Goal: Information Seeking & Learning: Learn about a topic

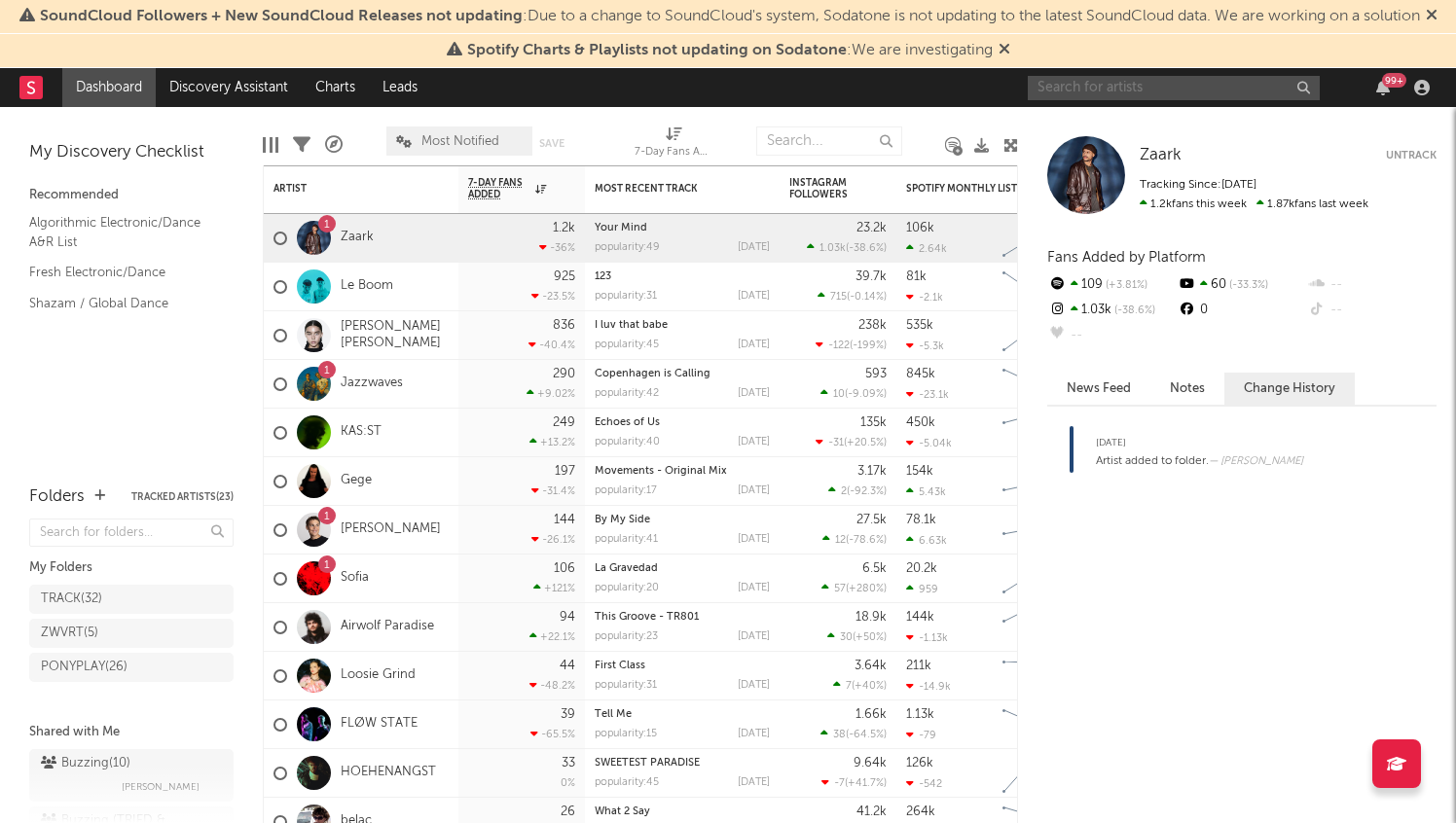
click at [1144, 81] on input "text" at bounding box center [1173, 88] width 292 height 25
type input "skilah"
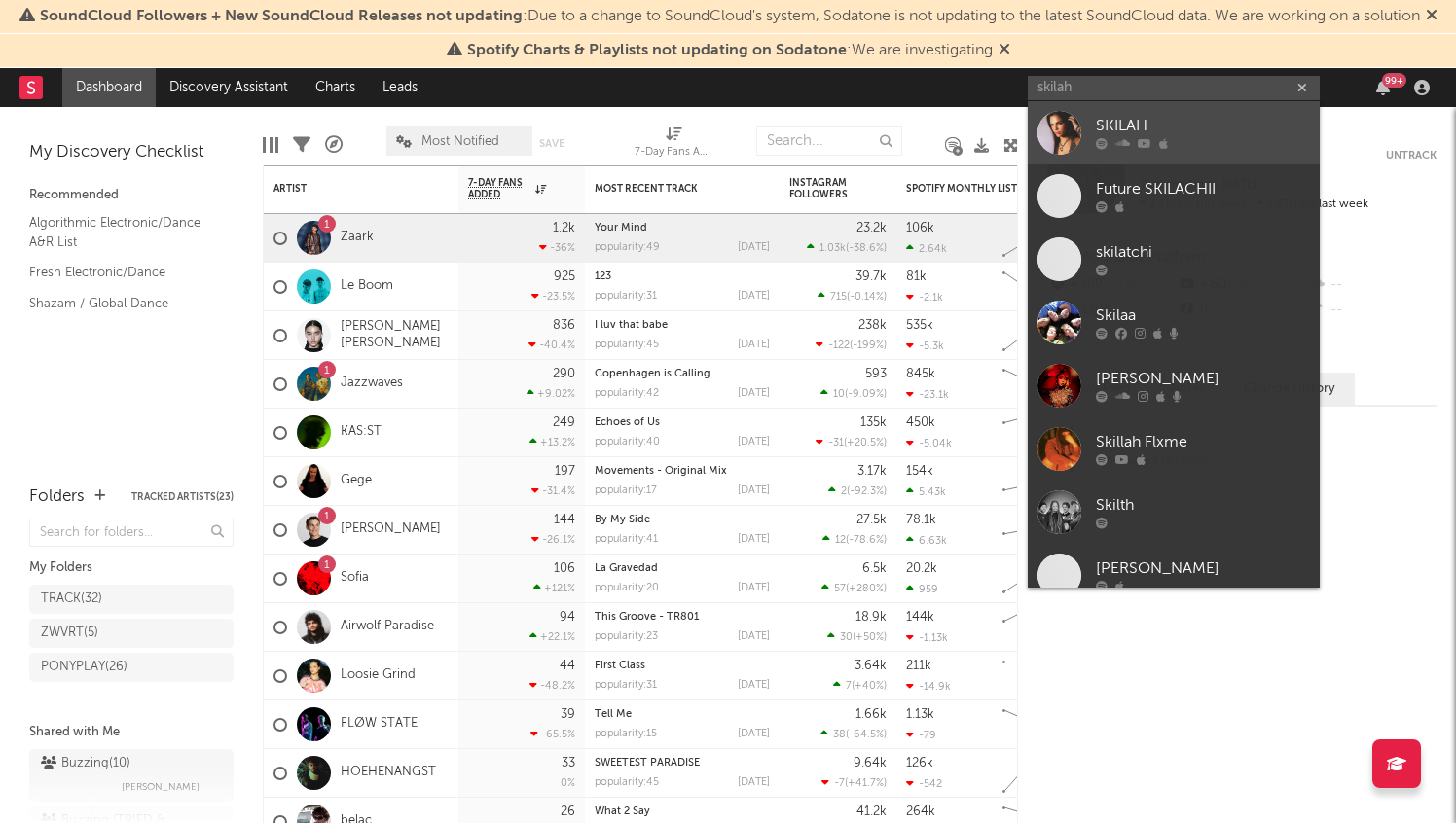
click at [1154, 128] on div "SKILAH" at bounding box center [1203, 127] width 214 height 24
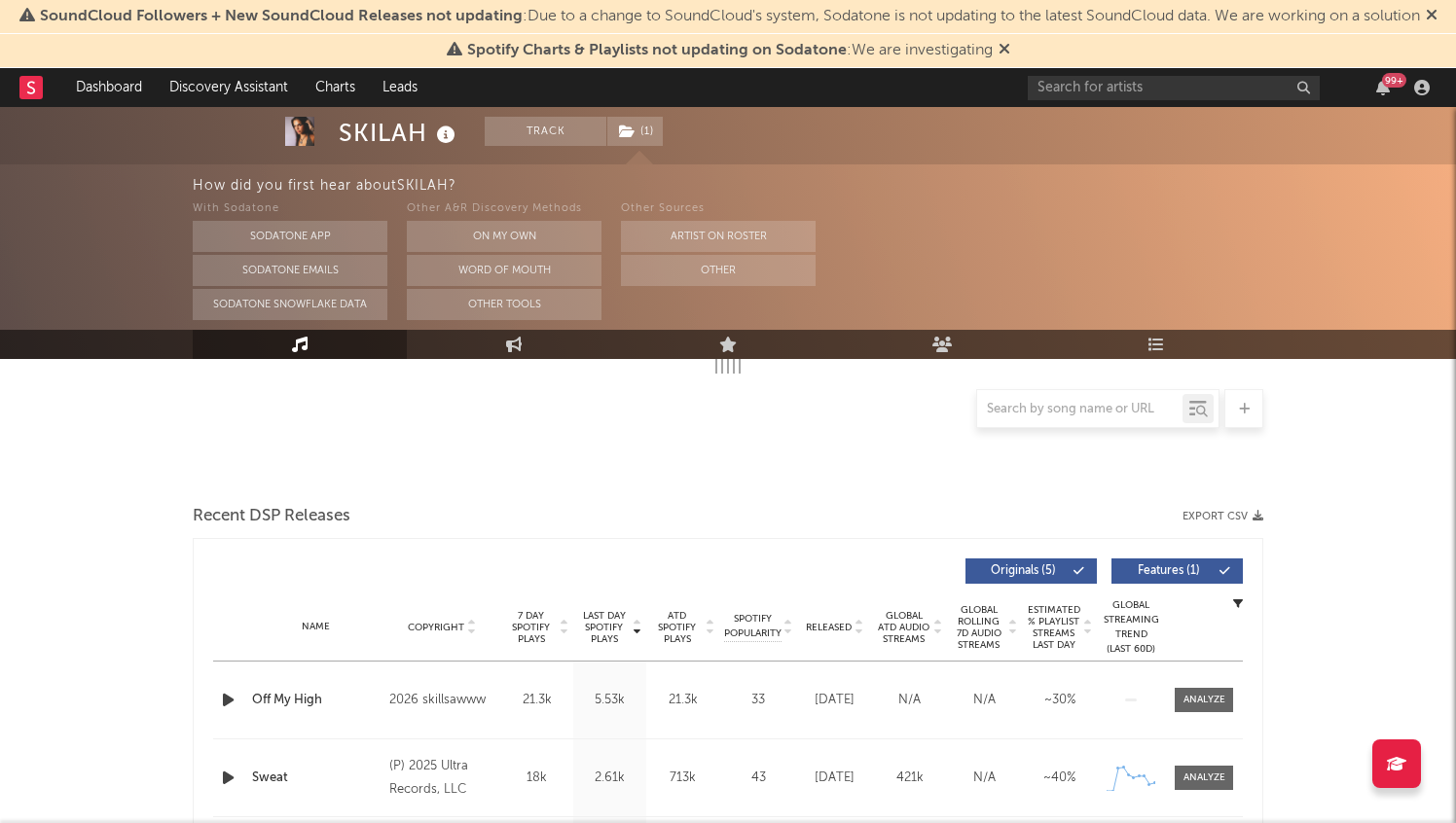
select select "6m"
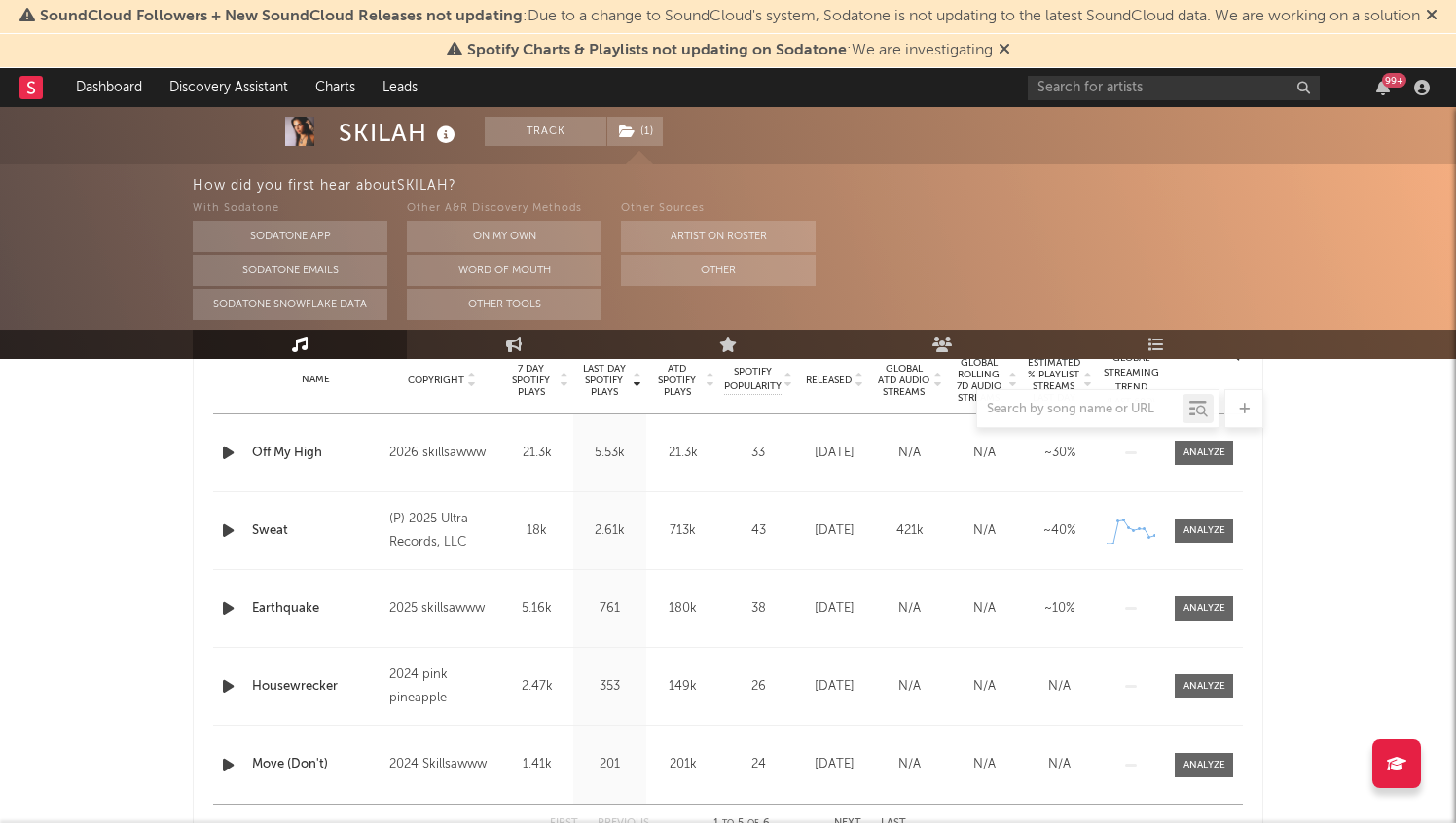
scroll to position [806, 0]
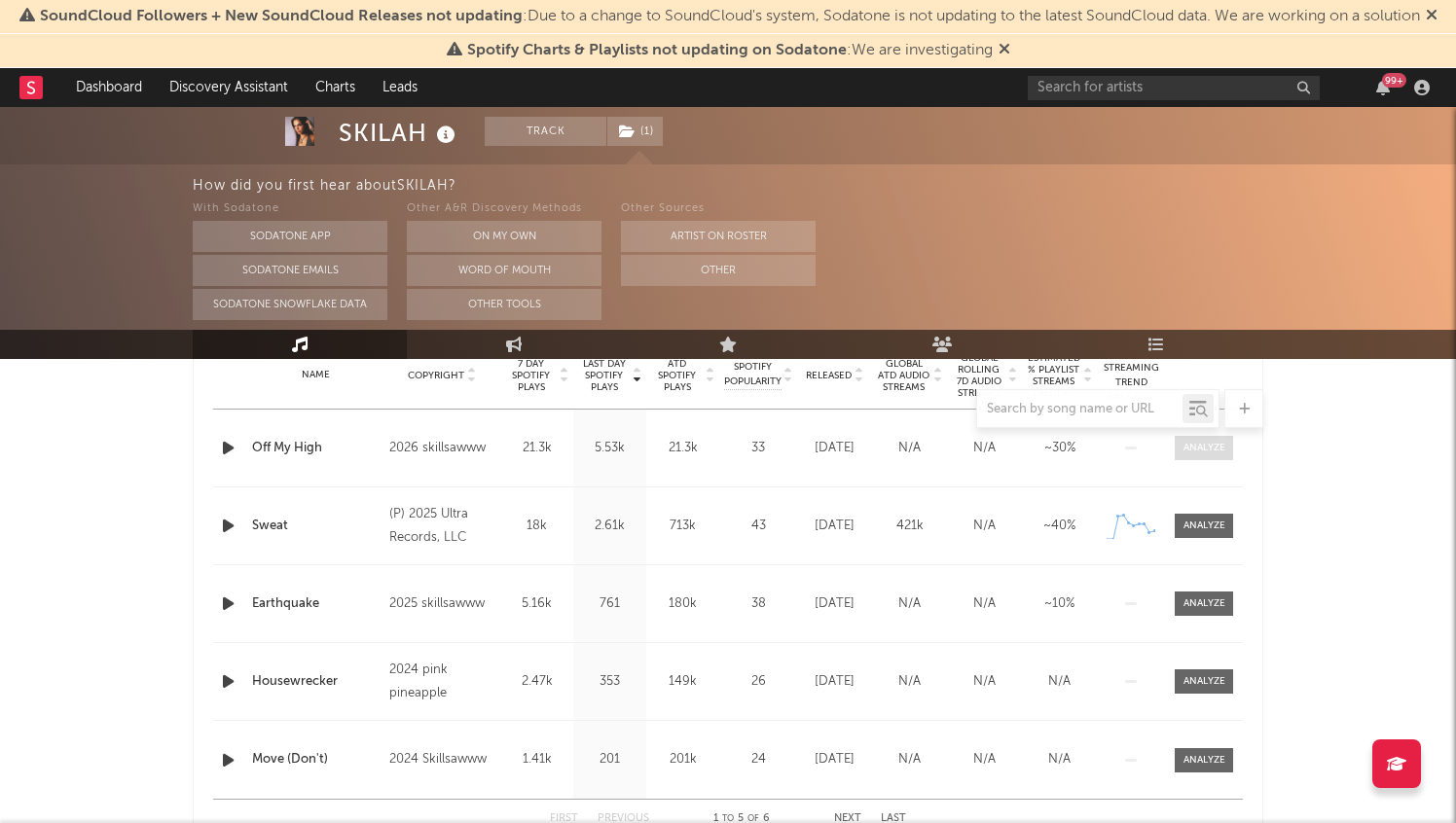
click at [1208, 451] on div at bounding box center [1205, 448] width 42 height 15
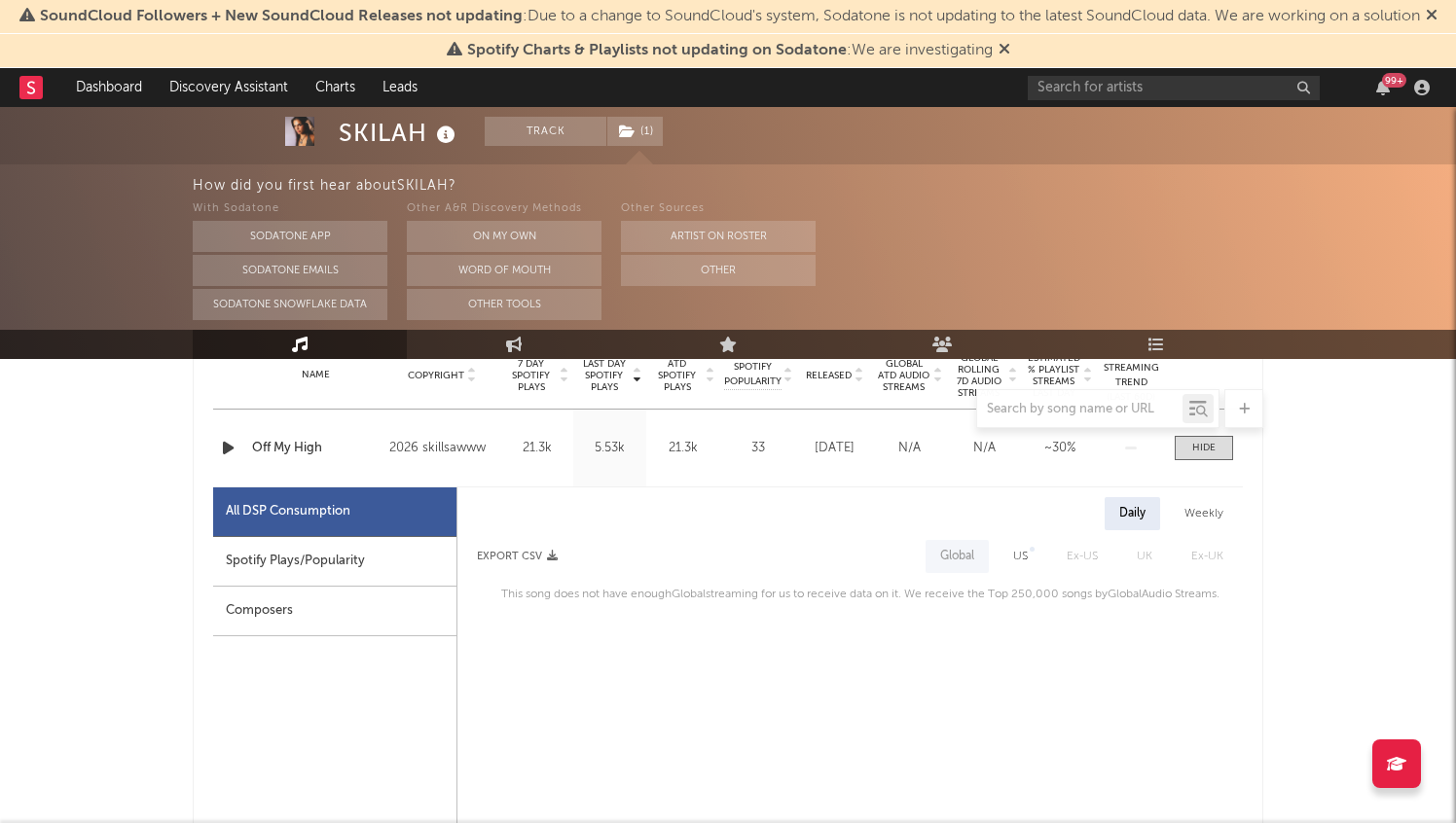
click at [323, 581] on div "Spotify Plays/Popularity" at bounding box center [334, 562] width 243 height 50
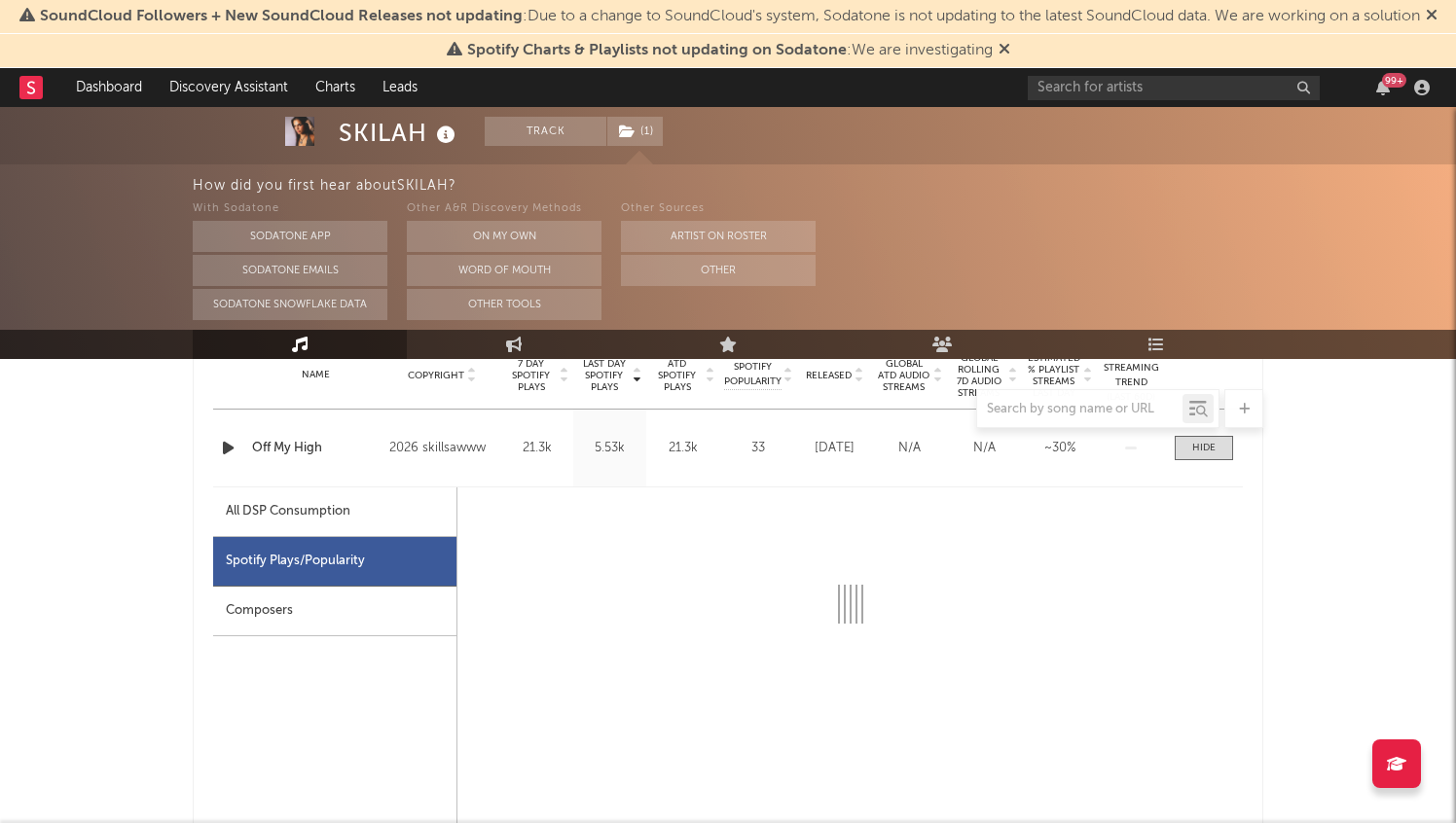
select select "1w"
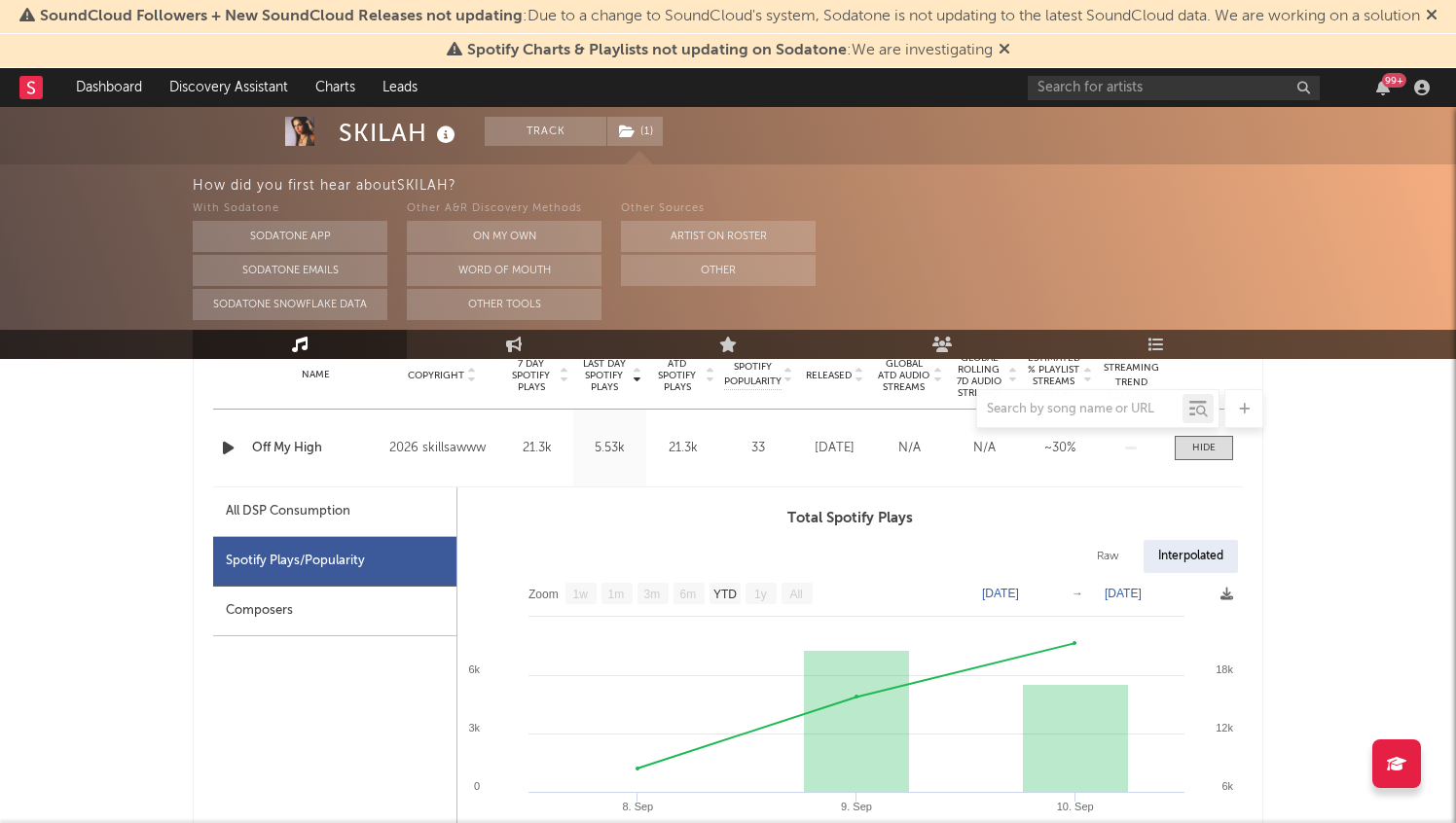
scroll to position [865, 0]
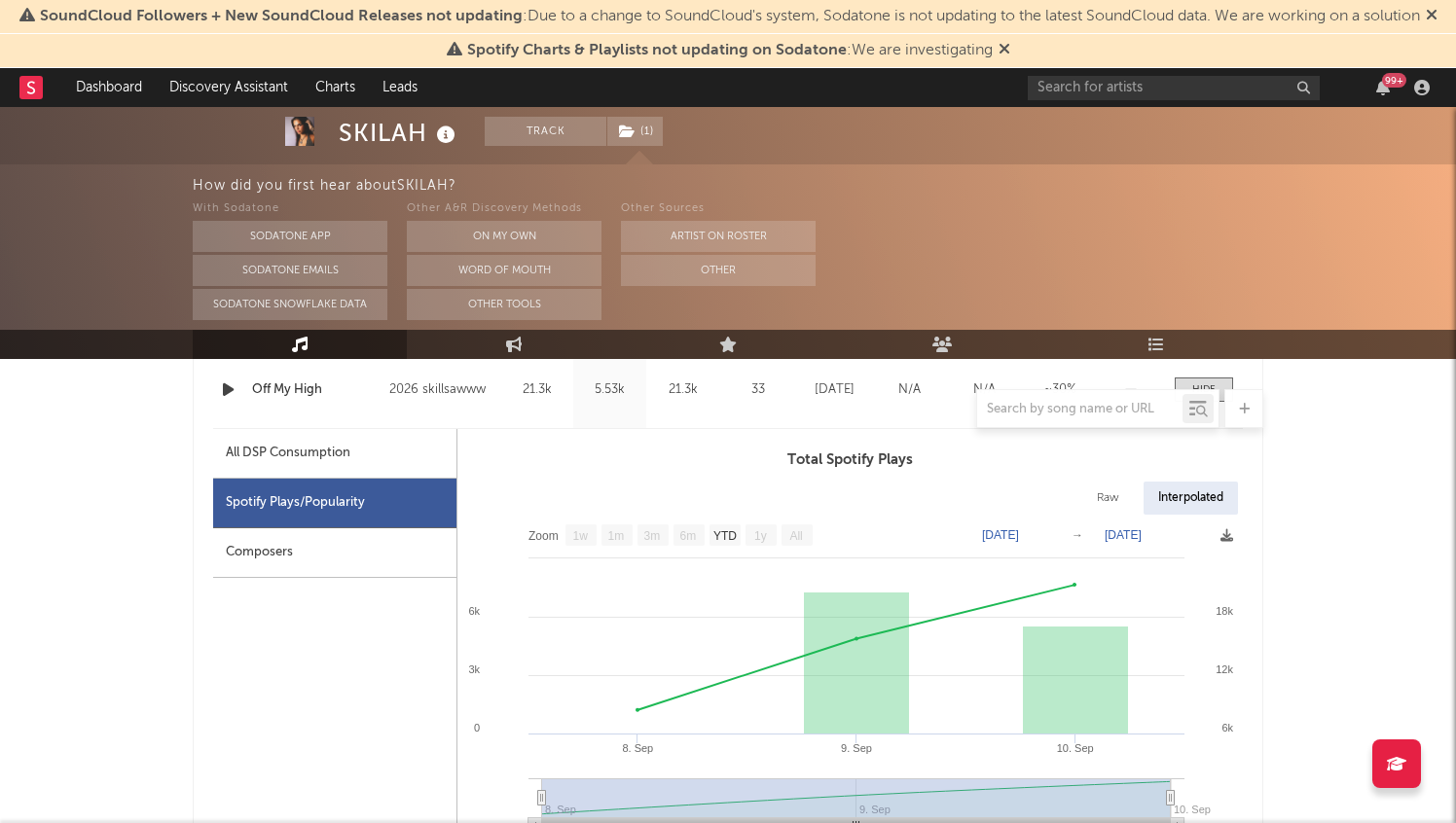
click at [21, 78] on rect at bounding box center [32, 88] width 24 height 24
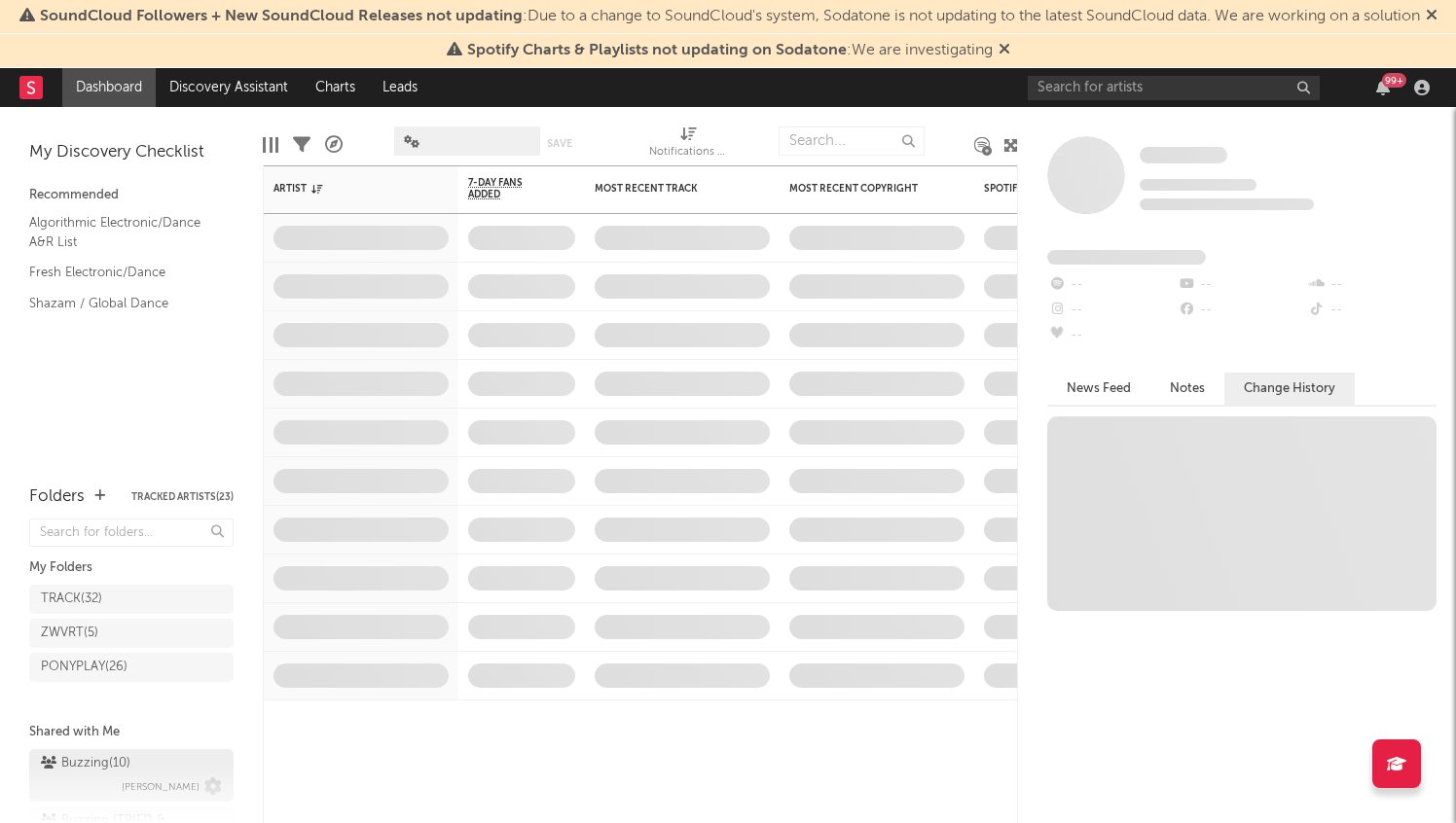
click at [98, 764] on div "Buzzing ( 10 )" at bounding box center [85, 764] width 89 height 24
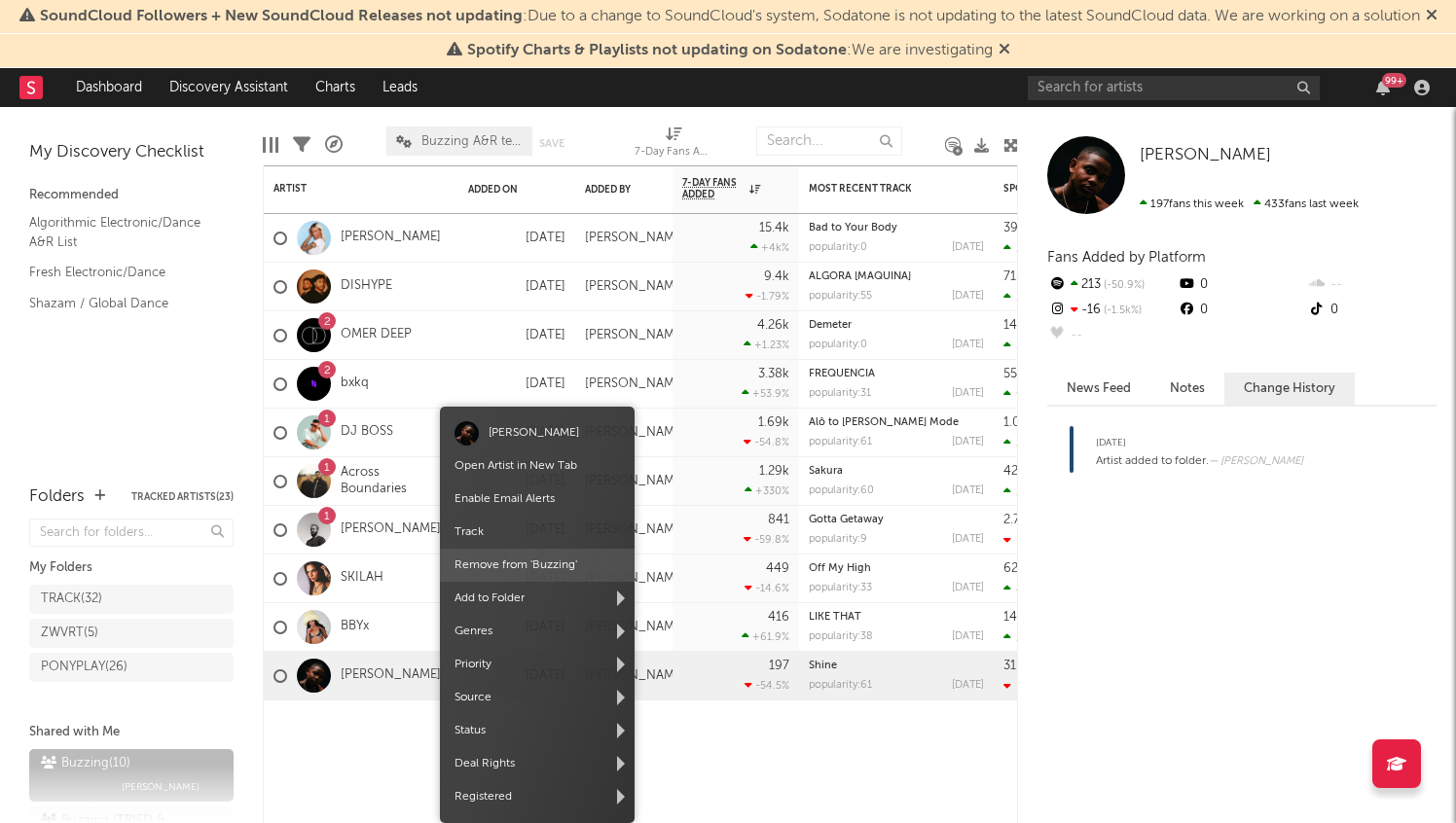
click at [542, 561] on span "Remove from ' Buzzing '" at bounding box center [538, 565] width 194 height 33
